Goal: Information Seeking & Learning: Learn about a topic

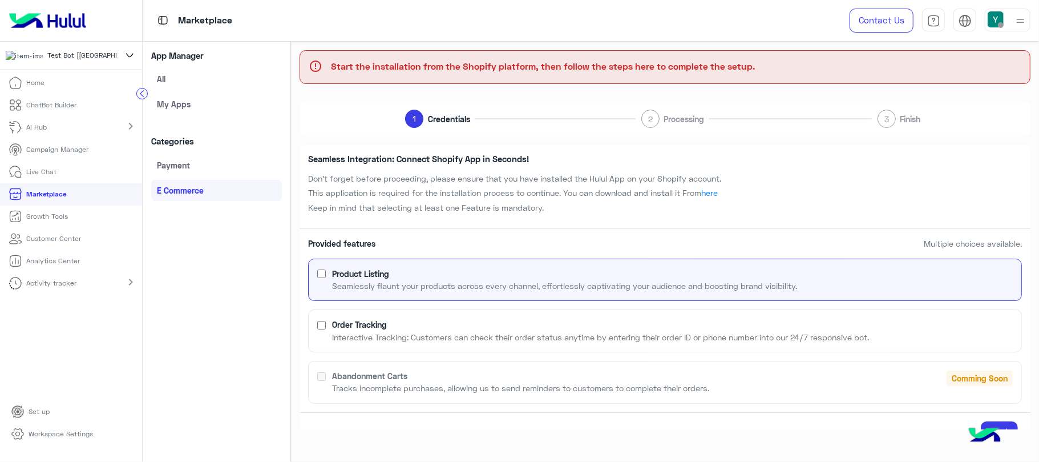
click at [151, 72] on link "All" at bounding box center [216, 79] width 131 height 21
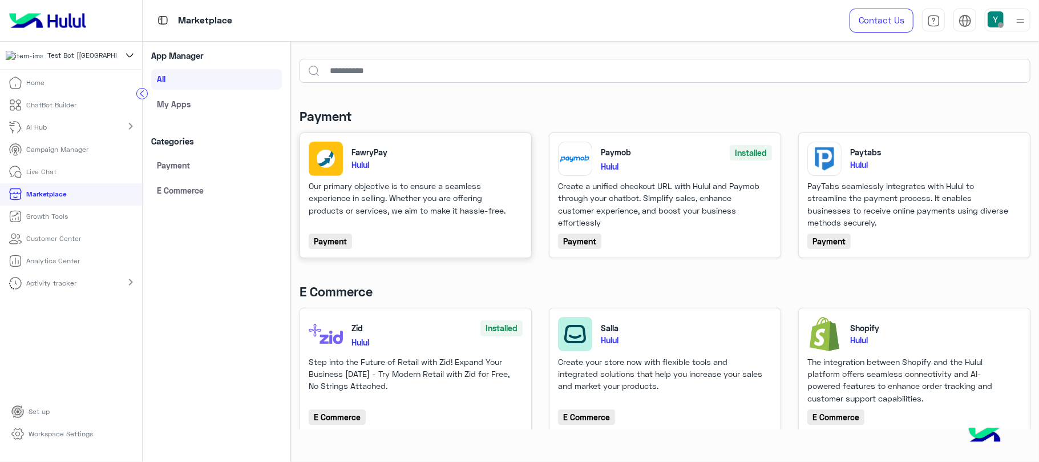
click at [366, 169] on p "Hulul" at bounding box center [436, 165] width 171 height 12
click at [398, 224] on div "Our primary objective is to ensure a seamless experience in selling. Whether yo…" at bounding box center [411, 204] width 205 height 49
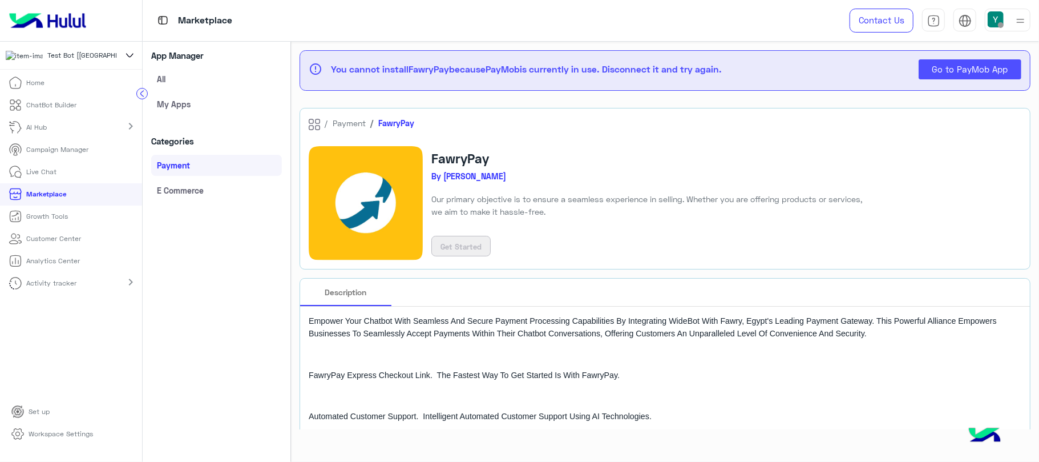
click at [333, 126] on link "Payment" at bounding box center [349, 123] width 33 height 10
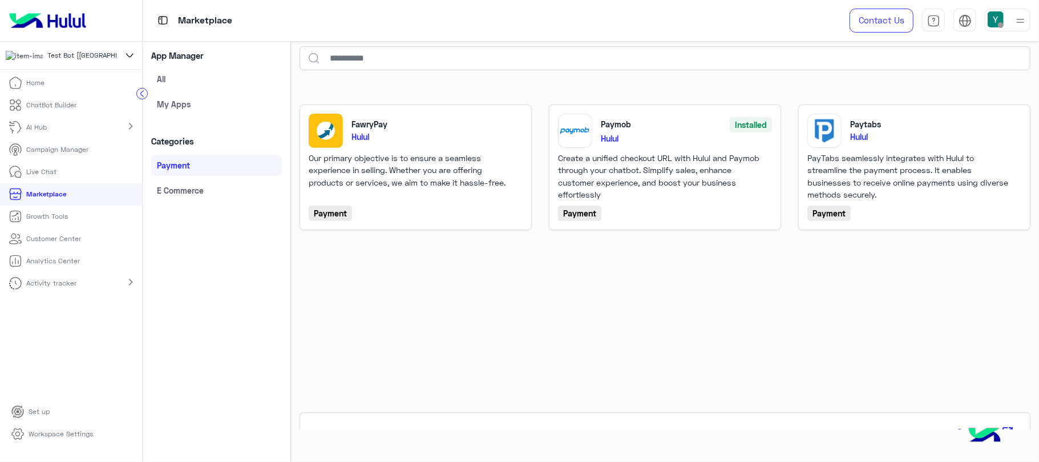
scroll to position [43, 0]
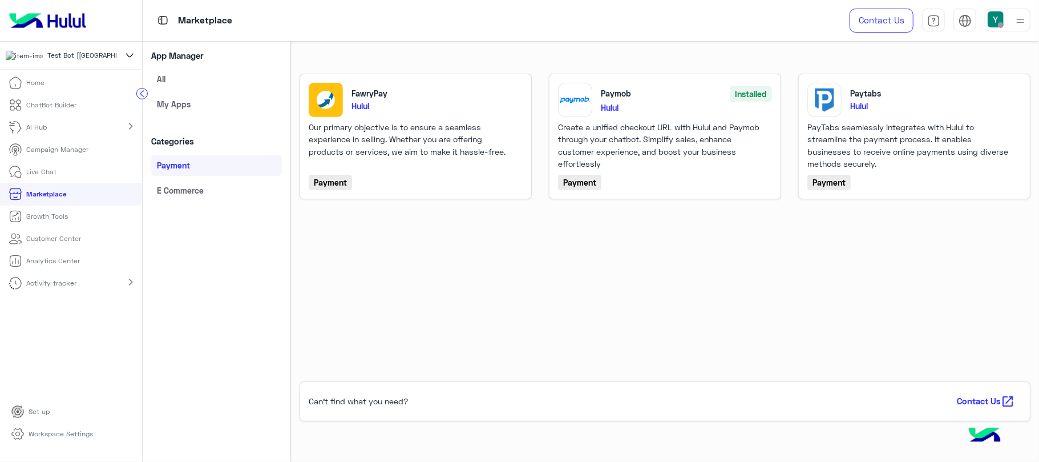
click at [137, 96] on circle at bounding box center [142, 93] width 11 height 11
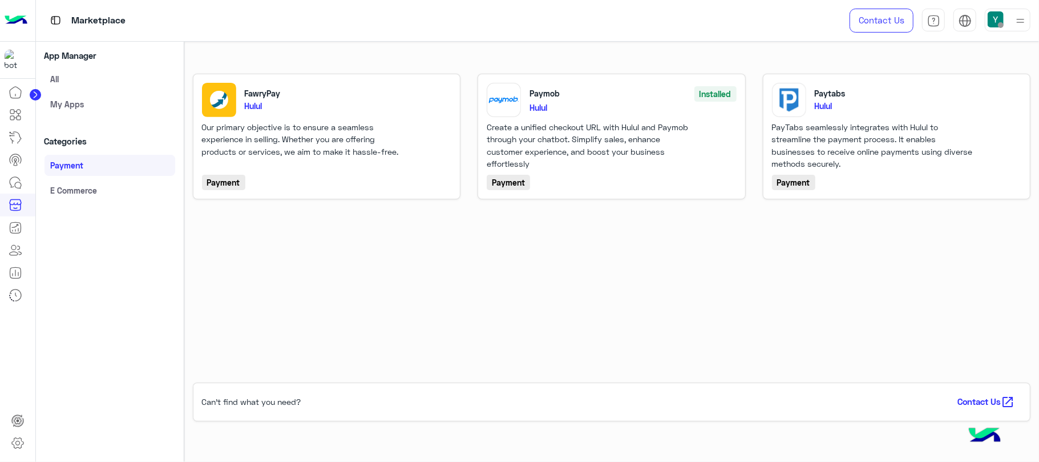
click at [991, 395] on span "Contact Us" at bounding box center [979, 402] width 44 height 14
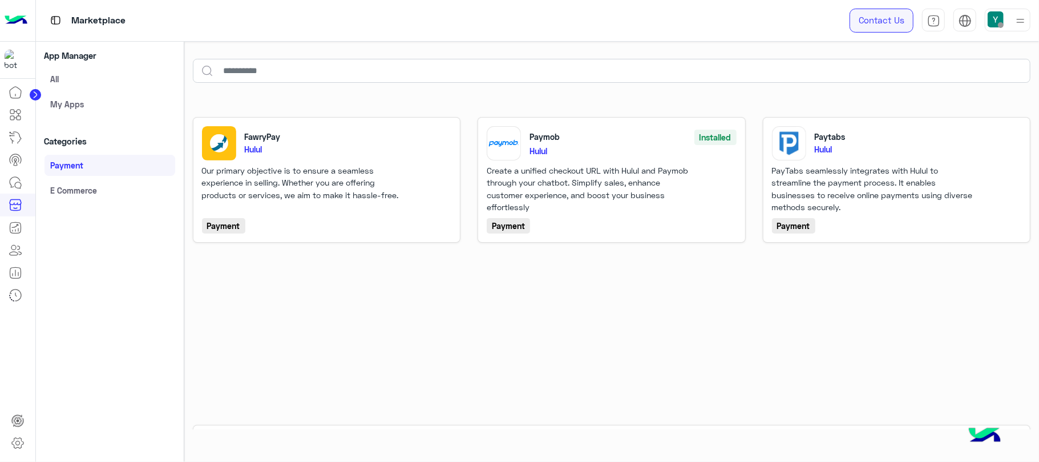
click at [904, 18] on link "Contact Us" at bounding box center [882, 21] width 64 height 24
click at [110, 195] on link "E Commerce" at bounding box center [110, 190] width 131 height 21
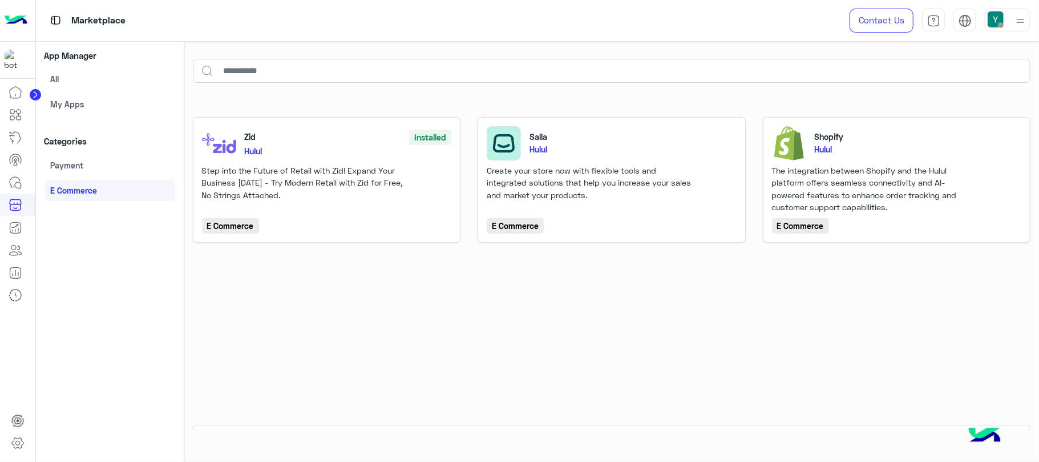
click at [46, 83] on link "All" at bounding box center [110, 79] width 131 height 21
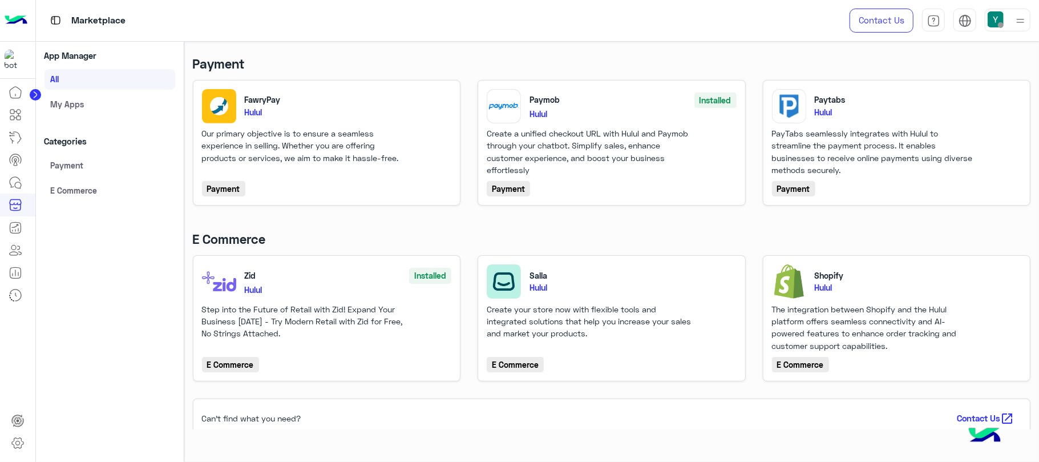
scroll to position [48, 0]
